Goal: Task Accomplishment & Management: Manage account settings

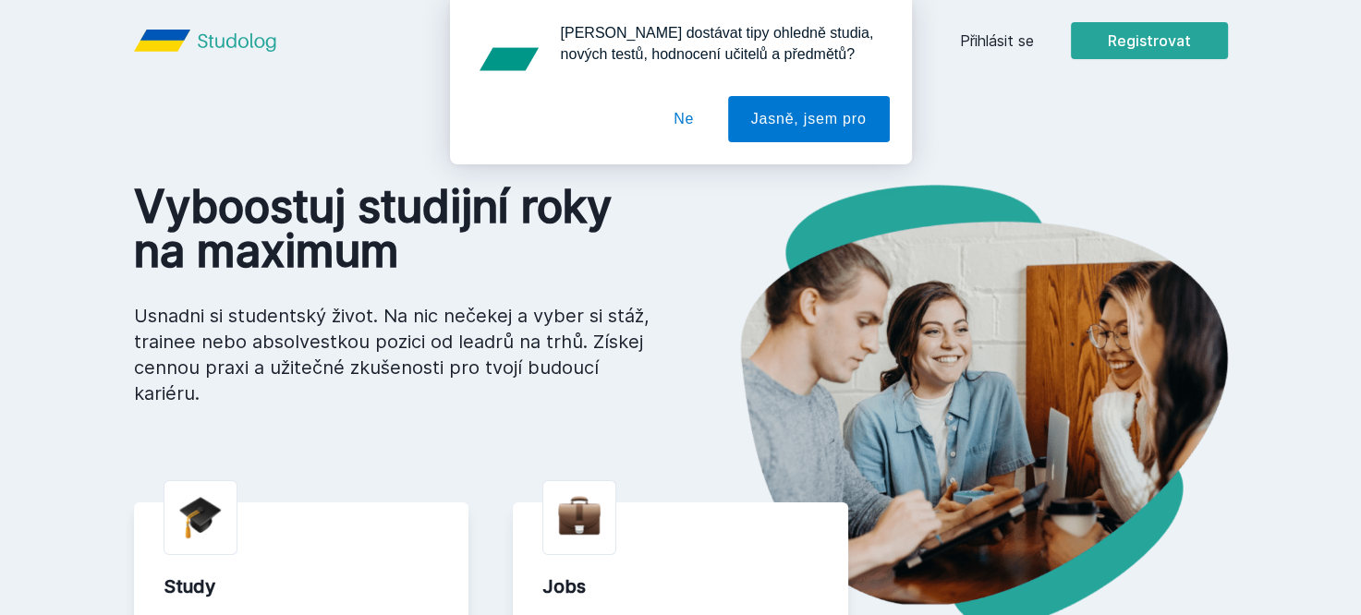
click at [971, 42] on div "[PERSON_NAME] dostávat tipy ohledně studia, nových testů, hodnocení učitelů a p…" at bounding box center [680, 82] width 1361 height 164
click at [685, 127] on button "Ne" at bounding box center [684, 119] width 67 height 46
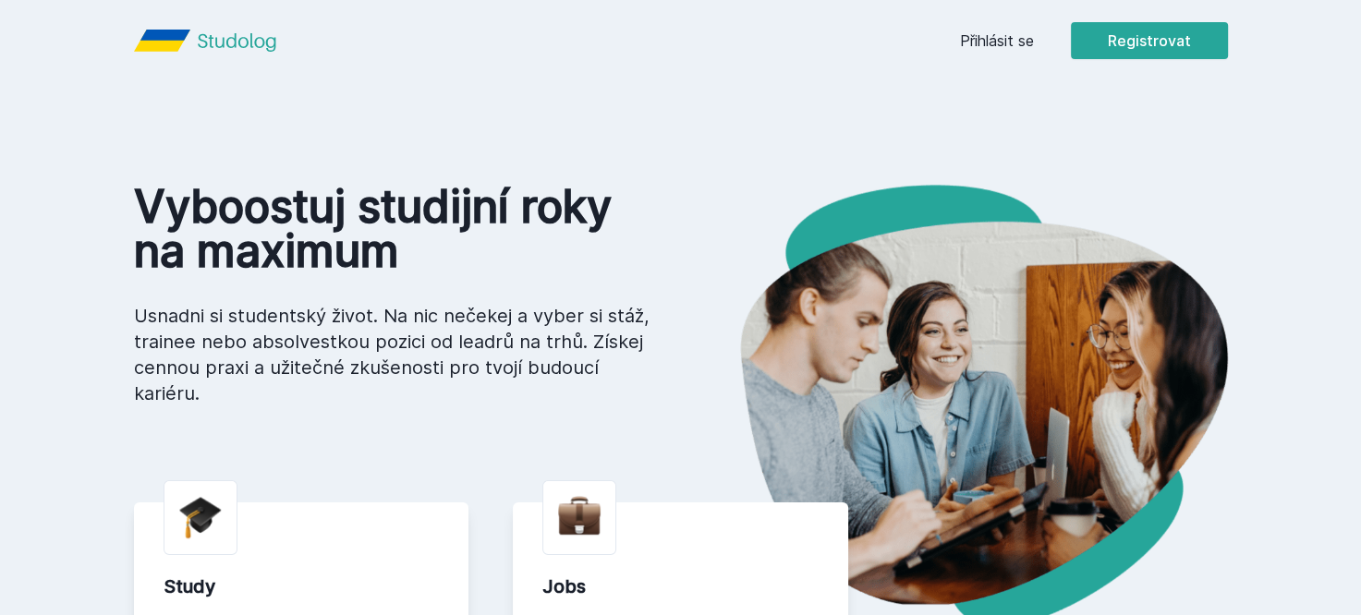
click at [993, 50] on link "Přihlásit se" at bounding box center [997, 41] width 74 height 22
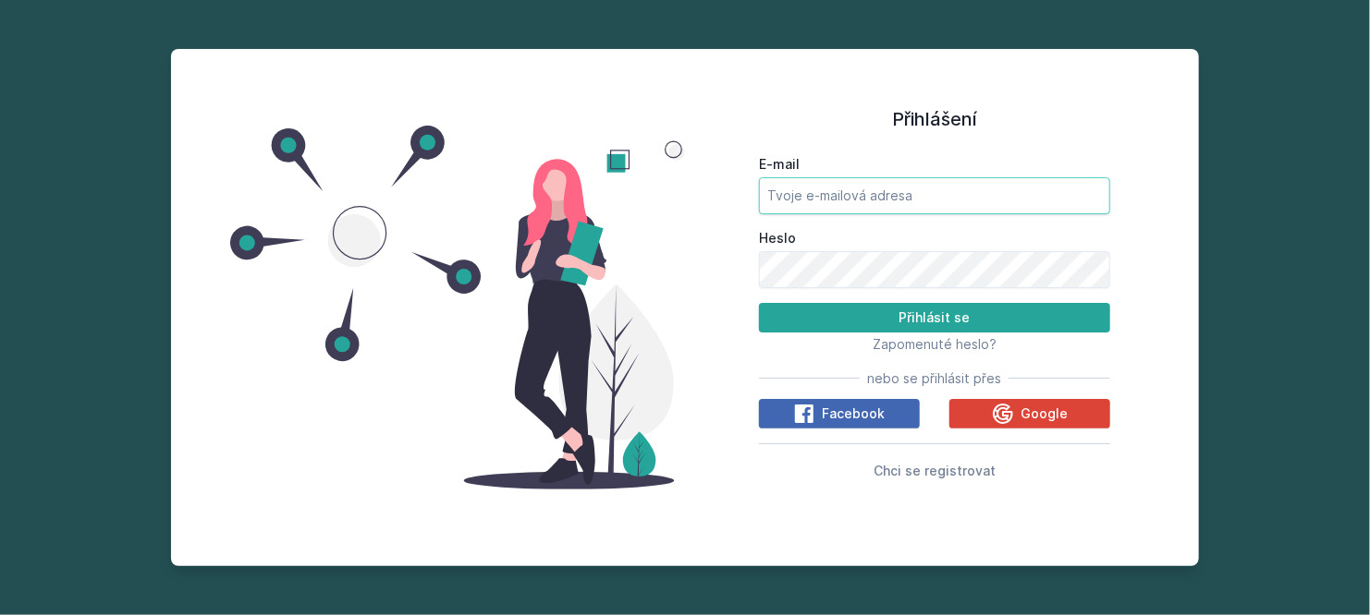
click at [902, 201] on input "E-mail" at bounding box center [934, 195] width 351 height 37
type input "kraa35"
click at [759, 303] on button "Přihlásit se" at bounding box center [934, 318] width 351 height 30
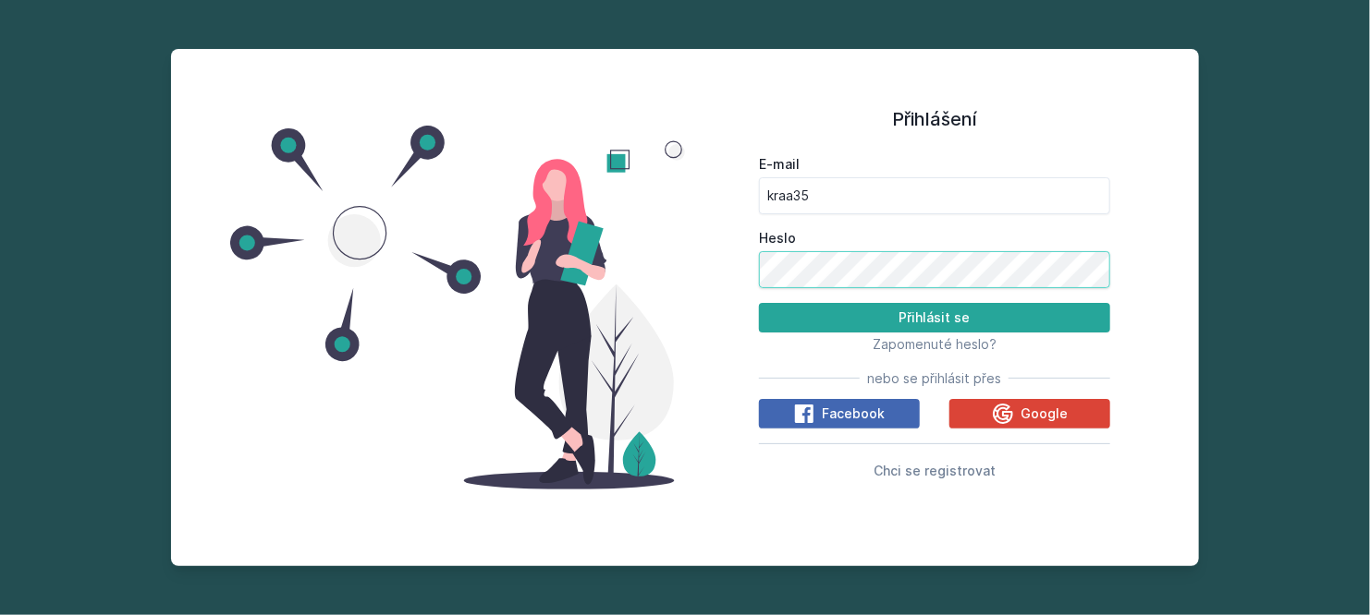
click at [759, 303] on button "Přihlásit se" at bounding box center [934, 318] width 351 height 30
click at [199, 397] on div "Přihlášení E-mail kraa35 Heslo Přihlásit se Zapomenuté heslo? nebo se přihlásit…" at bounding box center [685, 308] width 1028 height 518
click at [759, 303] on button "Přihlásit se" at bounding box center [934, 318] width 351 height 30
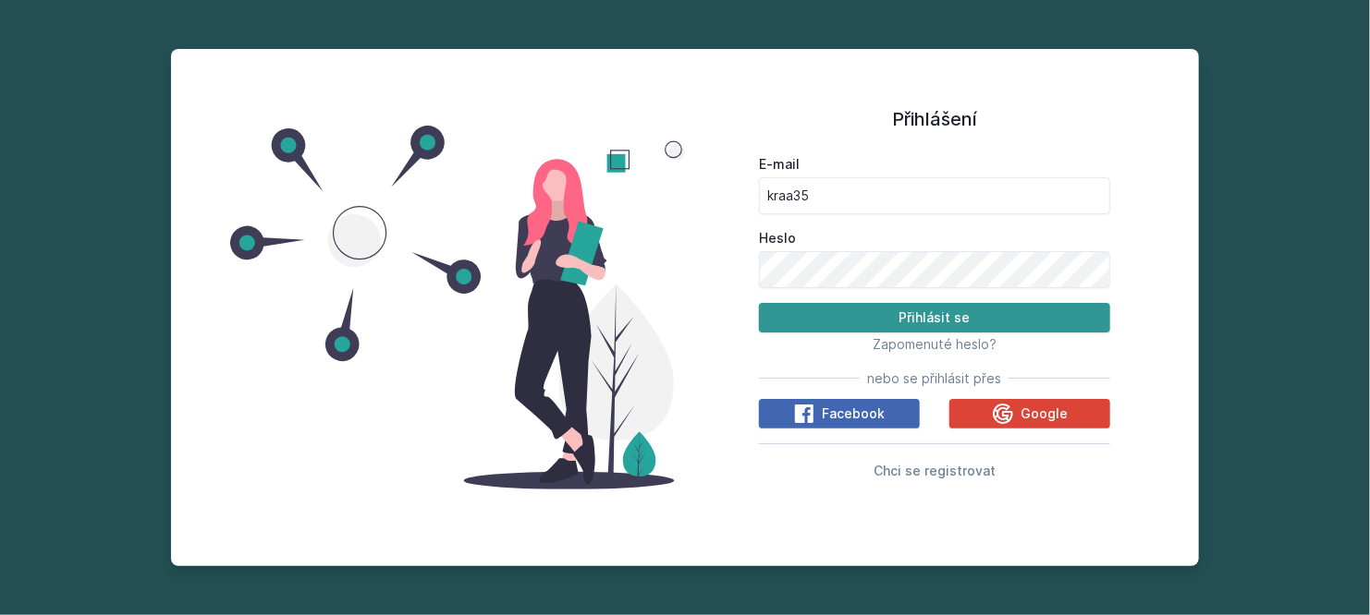
click at [842, 322] on button "Přihlásit se" at bounding box center [934, 318] width 351 height 30
click at [943, 327] on button "Přihlásit se" at bounding box center [934, 318] width 351 height 30
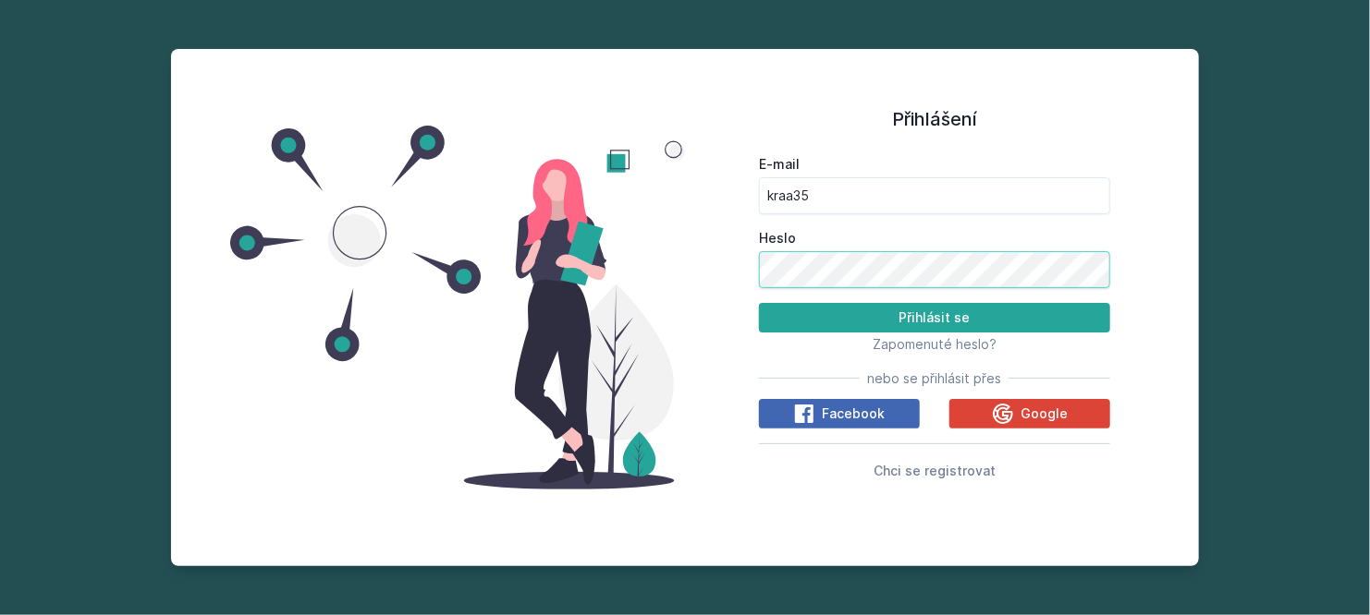
click at [516, 342] on div "Přihlášení E-mail kraa35 Heslo Přihlásit se Zapomenuté heslo? nebo se přihlásit…" at bounding box center [685, 308] width 1028 height 518
click at [759, 303] on button "Přihlásit se" at bounding box center [934, 318] width 351 height 30
click at [828, 300] on form "E-mail kraa35 Heslo Přihlásit se" at bounding box center [934, 243] width 351 height 177
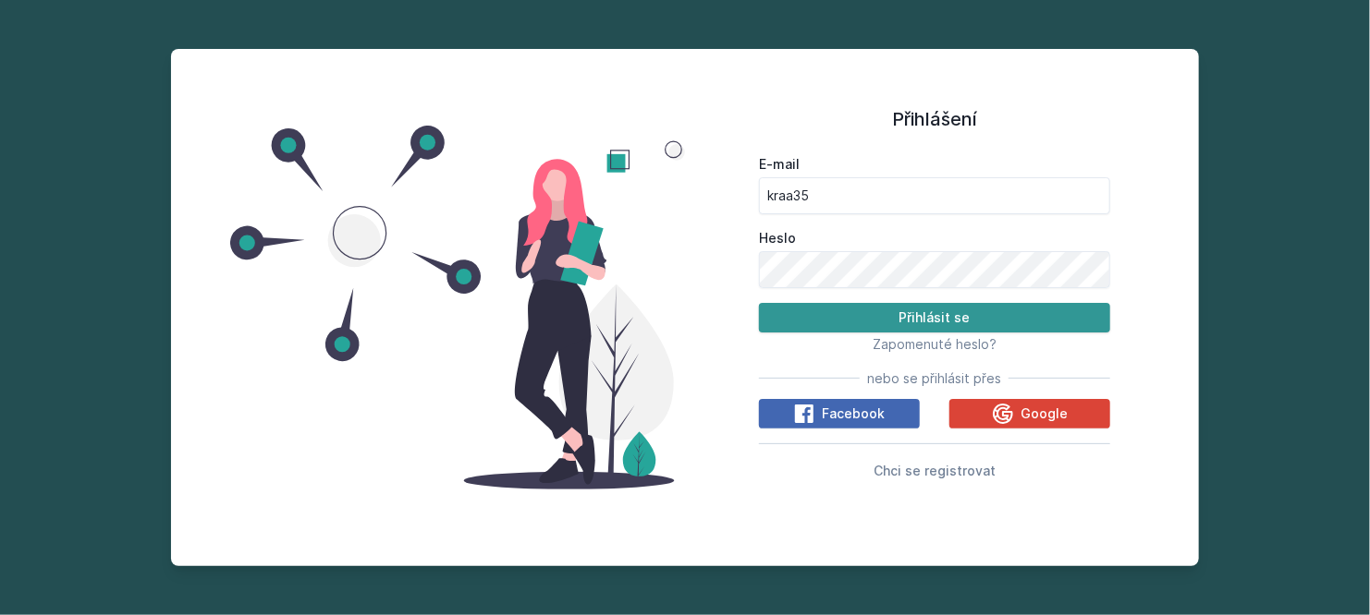
click at [827, 305] on button "Přihlásit se" at bounding box center [934, 318] width 351 height 30
click at [1292, 235] on div "Přihlášení E-mail kraa35 Heslo Přihlásit se Zapomenuté heslo? nebo se přihlásit…" at bounding box center [685, 307] width 1370 height 615
